Goal: Task Accomplishment & Management: Complete application form

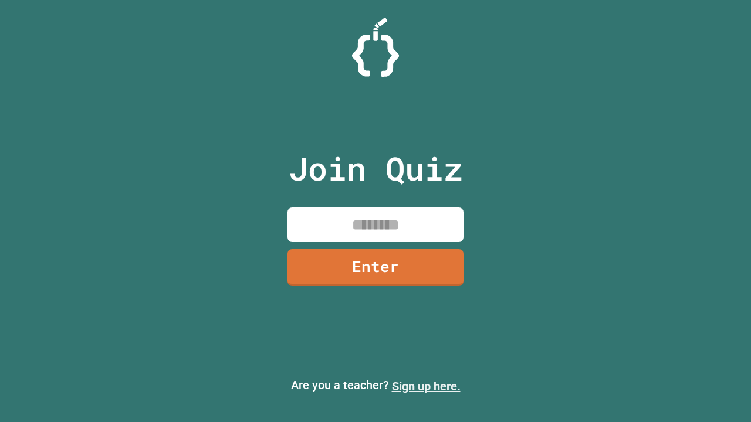
click at [426, 386] on link "Sign up here." at bounding box center [426, 386] width 69 height 14
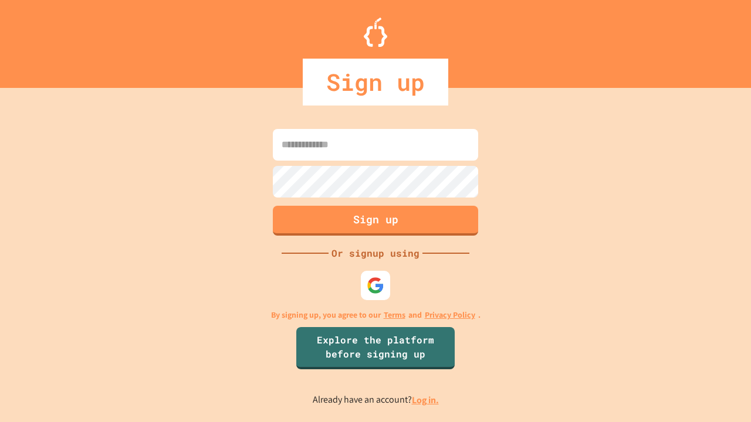
click at [426, 400] on link "Log in." at bounding box center [425, 400] width 27 height 12
